Goal: Find contact information: Find contact information

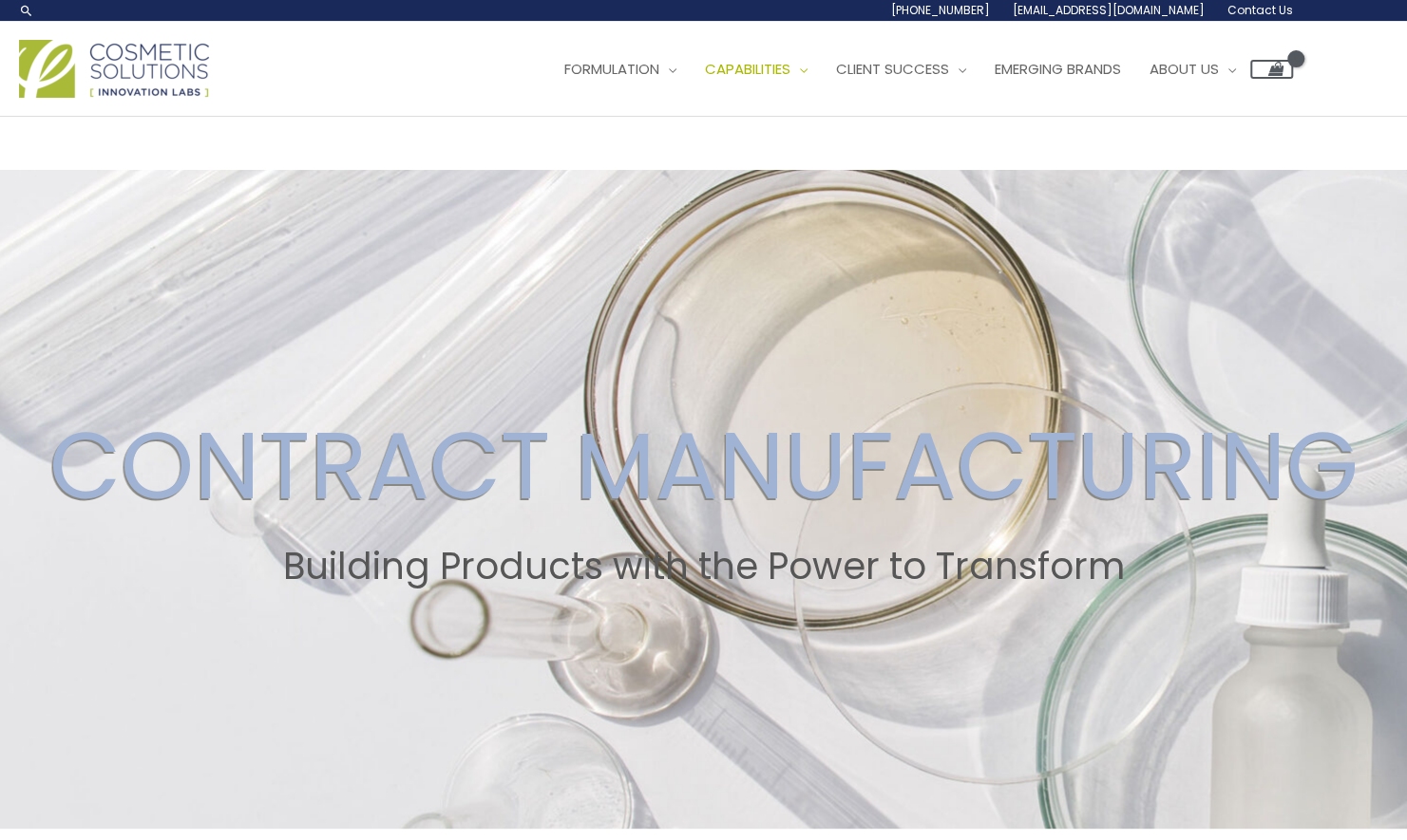
click at [0, 0] on span "Contact Us" at bounding box center [0, 0] width 0 height 0
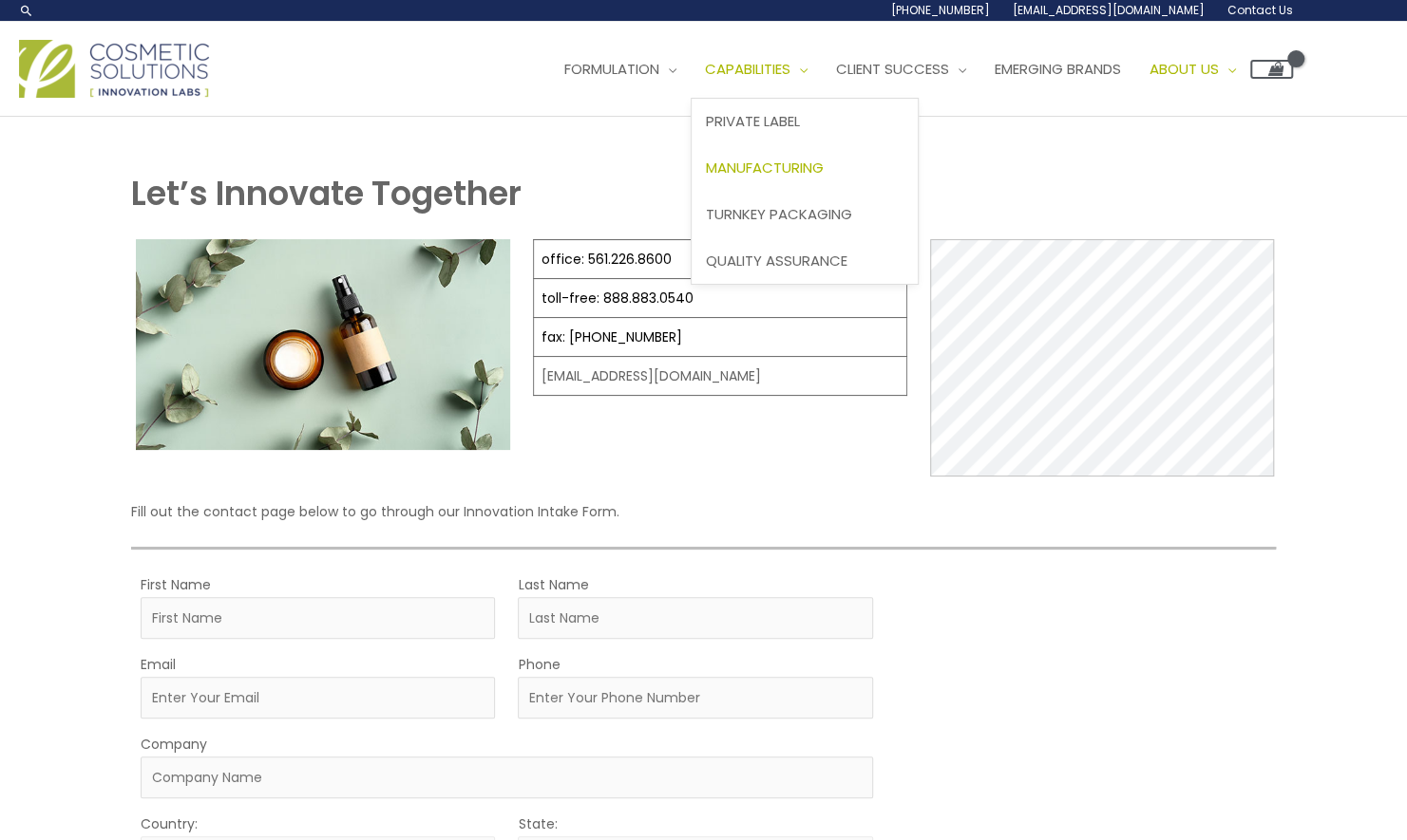
click at [705, 177] on span "Manufacturing" at bounding box center [765, 167] width 118 height 20
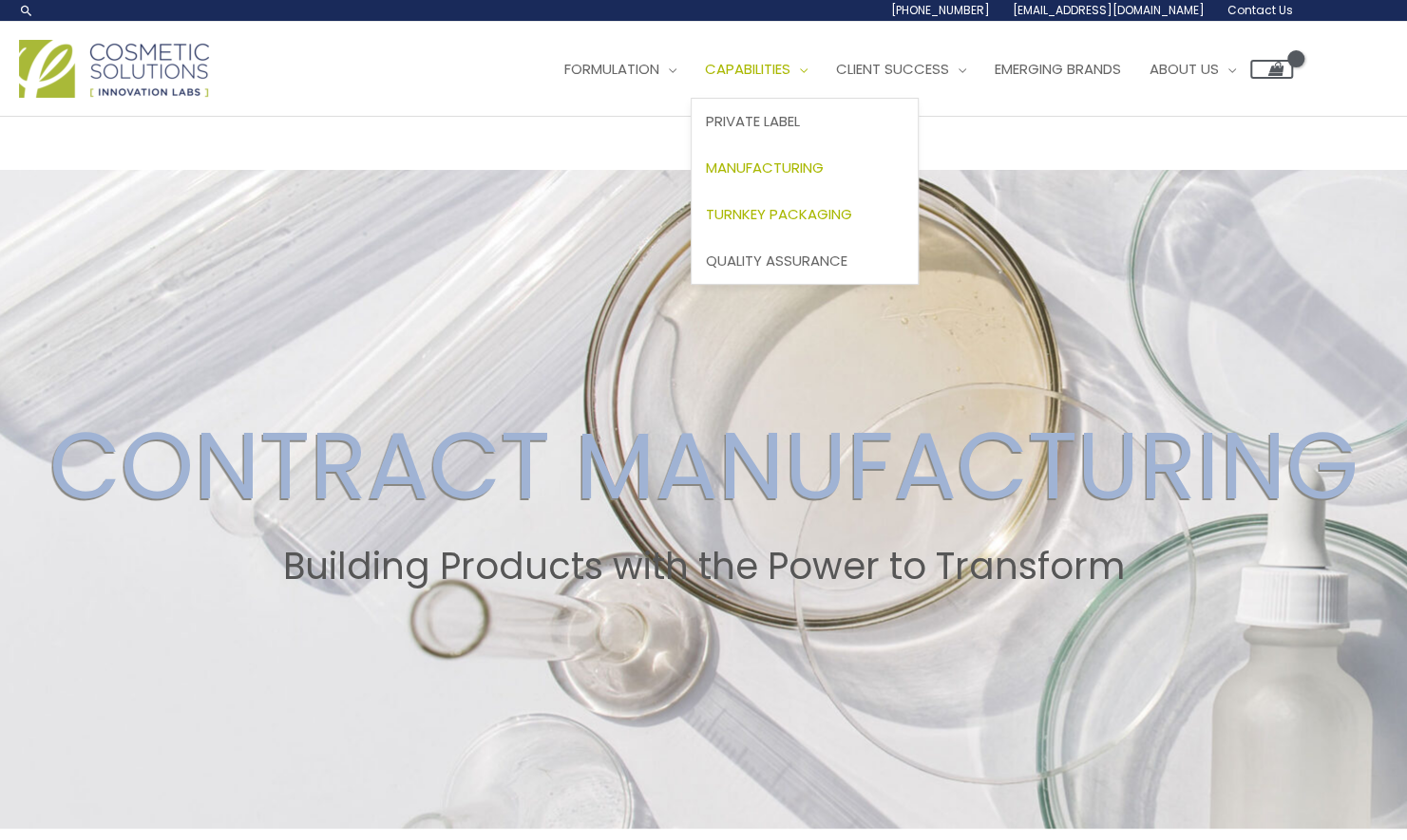
click at [705, 225] on span "Turnkey Packaging" at bounding box center [778, 214] width 147 height 20
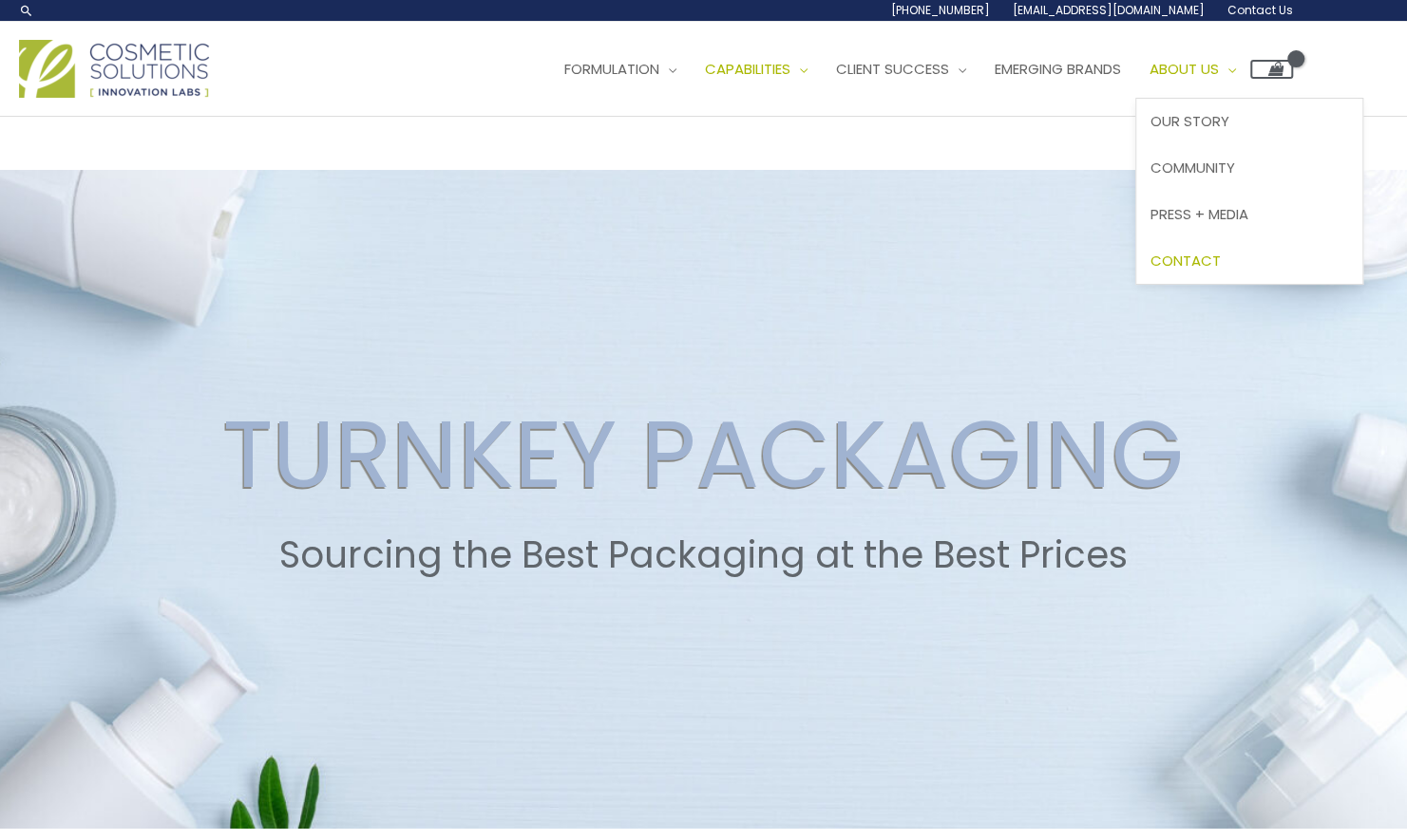
click at [1151, 271] on span "Contact" at bounding box center [1185, 261] width 70 height 20
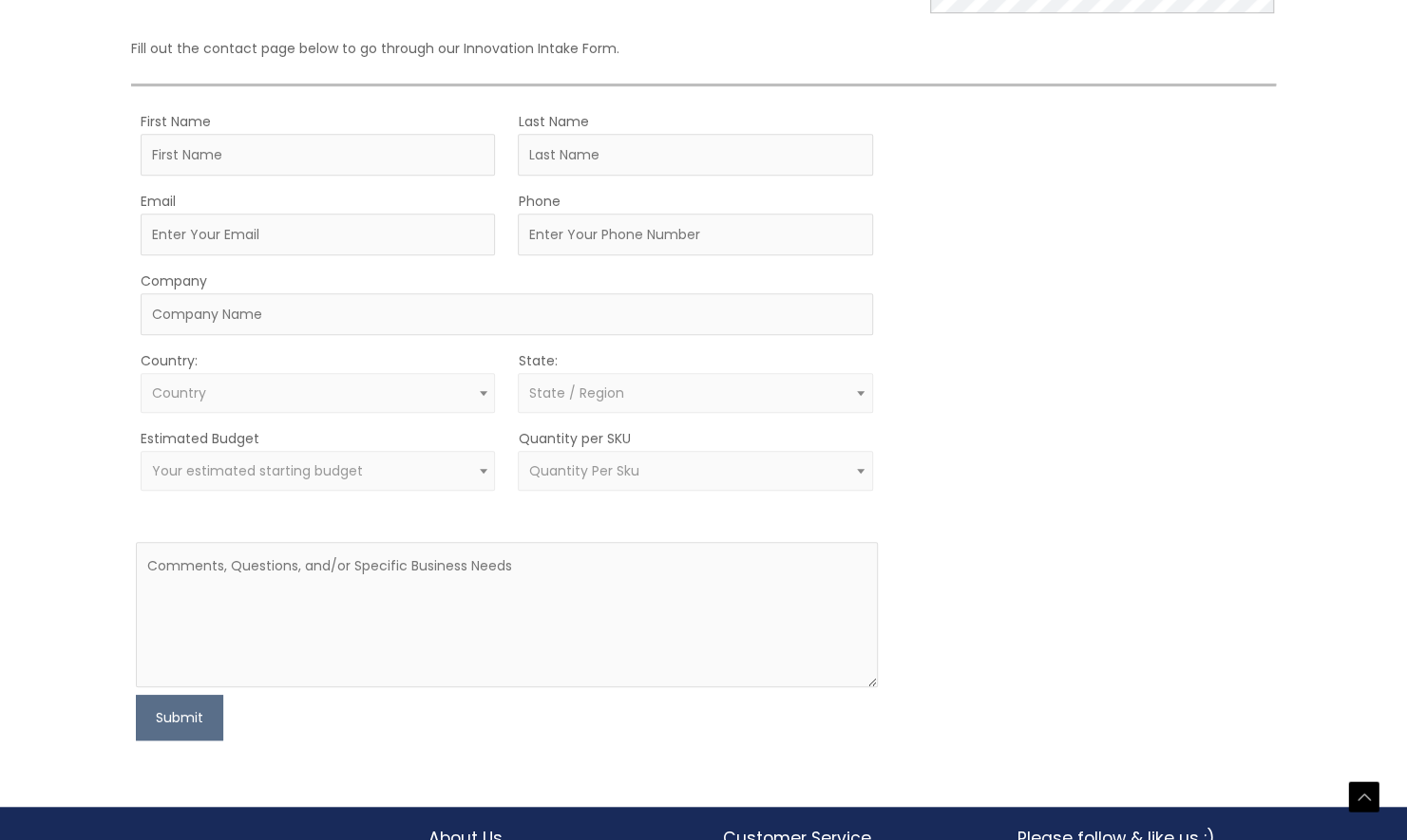
scroll to position [441, 0]
